Goal: Information Seeking & Learning: Find specific page/section

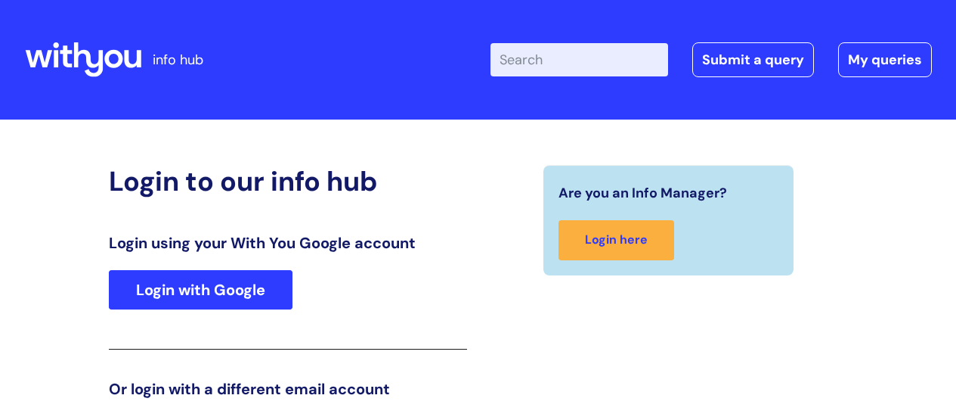
scroll to position [231, 0]
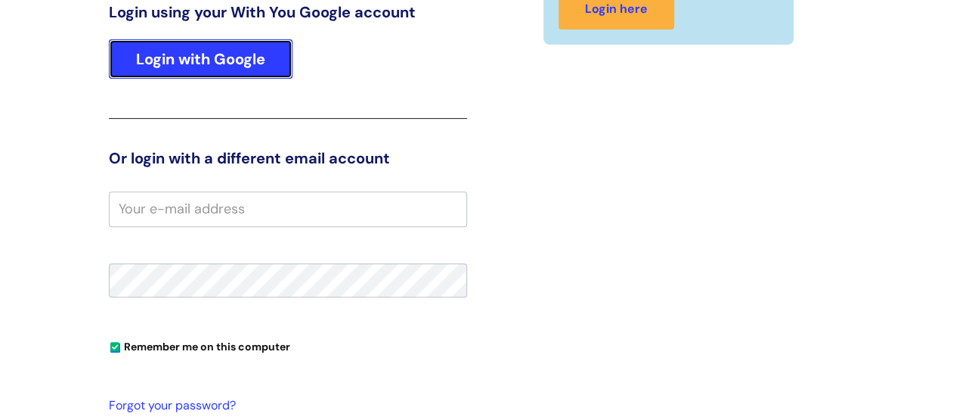
click at [219, 54] on link "Login with Google" at bounding box center [201, 58] width 184 height 39
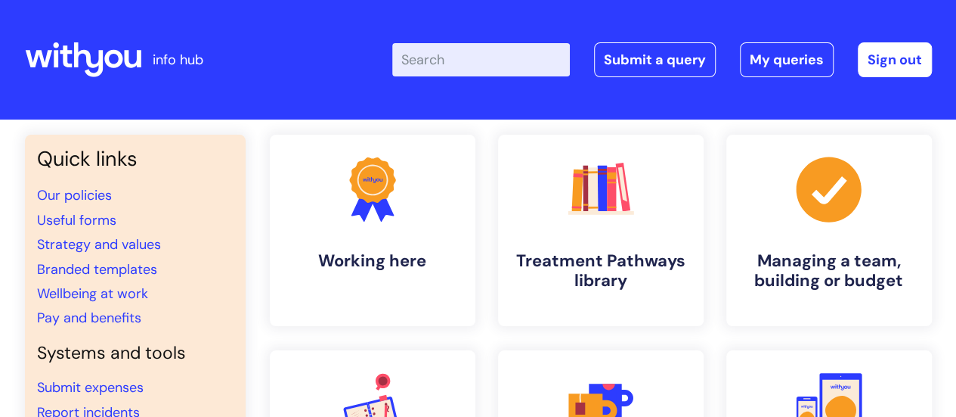
click at [458, 64] on input "Enter your search term here..." at bounding box center [481, 59] width 178 height 33
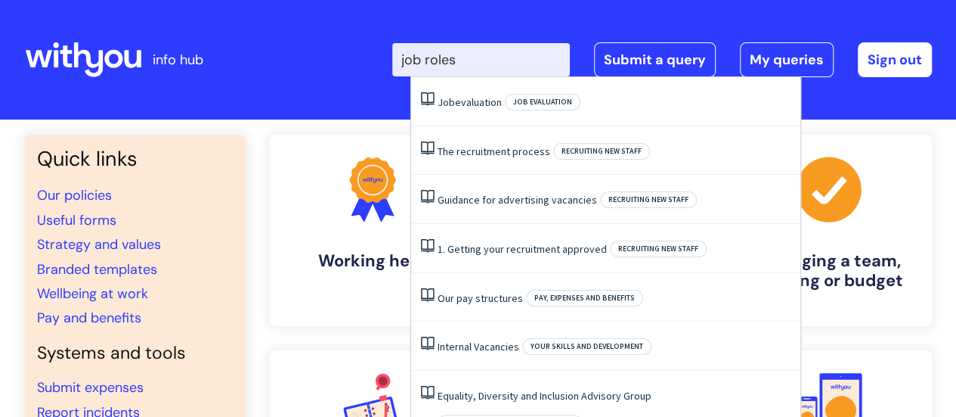
type input "job roles"
click button "Search" at bounding box center [0, 0] width 0 height 0
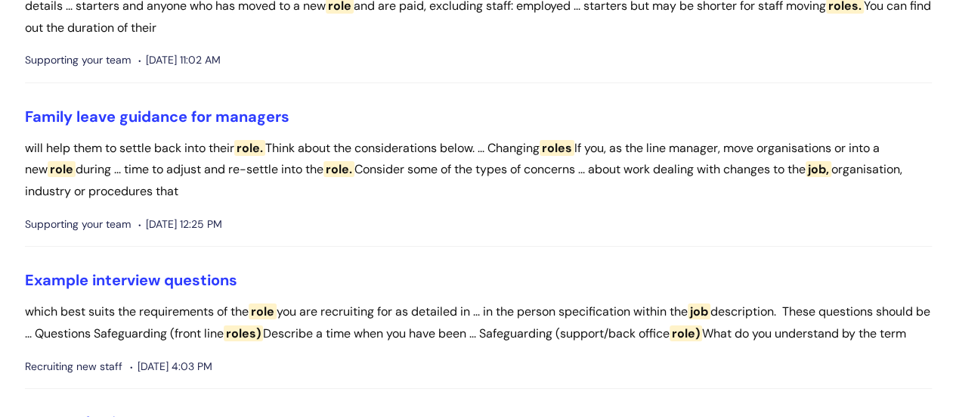
scroll to position [2622, 0]
